Goal: Check status: Check status

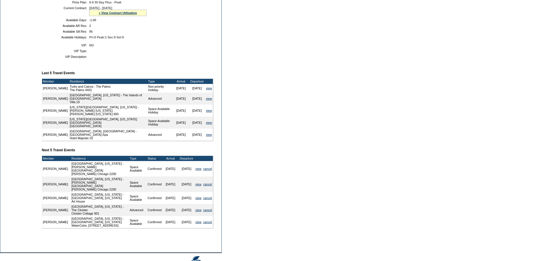
scroll to position [154, 0]
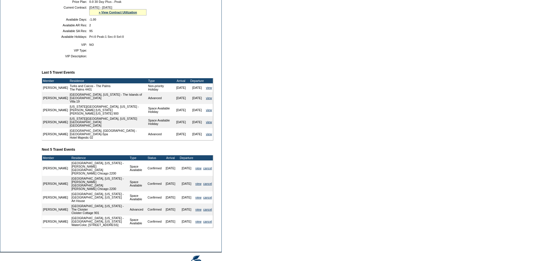
click at [102, 151] on td "Member Account Details Primary Member: Member Since: 12/31/2019 Member Name: Ne…" at bounding box center [130, 77] width 176 height 322
click at [197, 170] on link "view" at bounding box center [198, 167] width 6 height 3
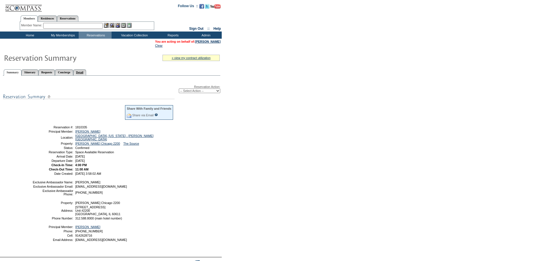
click at [86, 75] on link "Detail" at bounding box center [79, 72] width 13 height 6
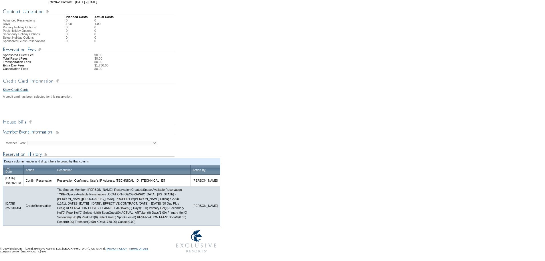
scroll to position [172, 0]
click at [212, 122] on td at bounding box center [111, 120] width 217 height 11
click at [243, 98] on form "Follow Us ::" at bounding box center [272, 45] width 545 height 422
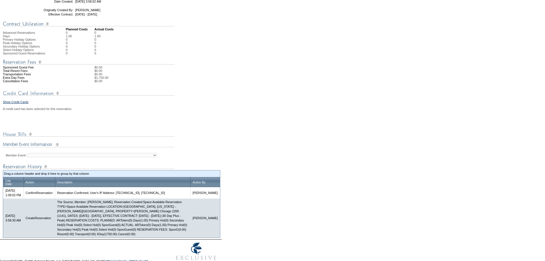
scroll to position [161, 0]
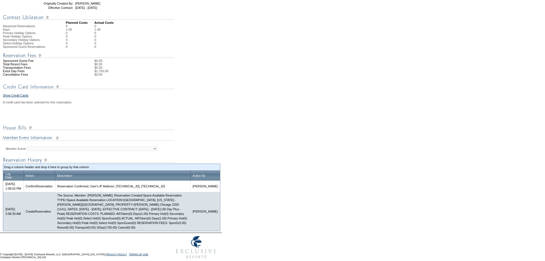
click at [252, 90] on form "Follow Us ::" at bounding box center [272, 50] width 545 height 422
click at [237, 76] on form "Follow Us ::" at bounding box center [272, 50] width 545 height 422
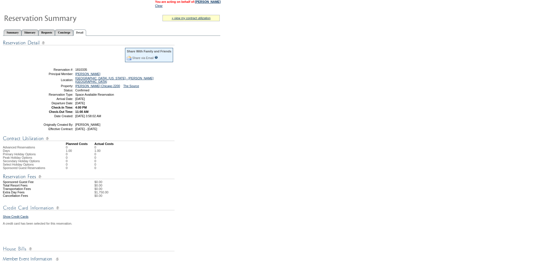
scroll to position [39, 0]
click at [128, 19] on td at bounding box center [74, 19] width 145 height 12
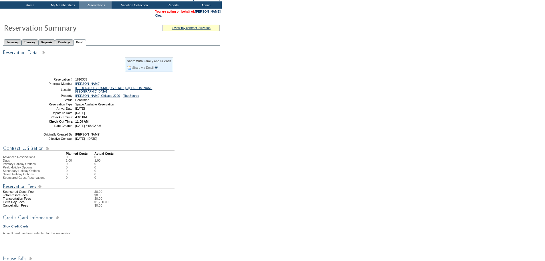
scroll to position [30, 0]
click at [28, 4] on td "Home" at bounding box center [29, 5] width 33 height 7
